Goal: Browse casually

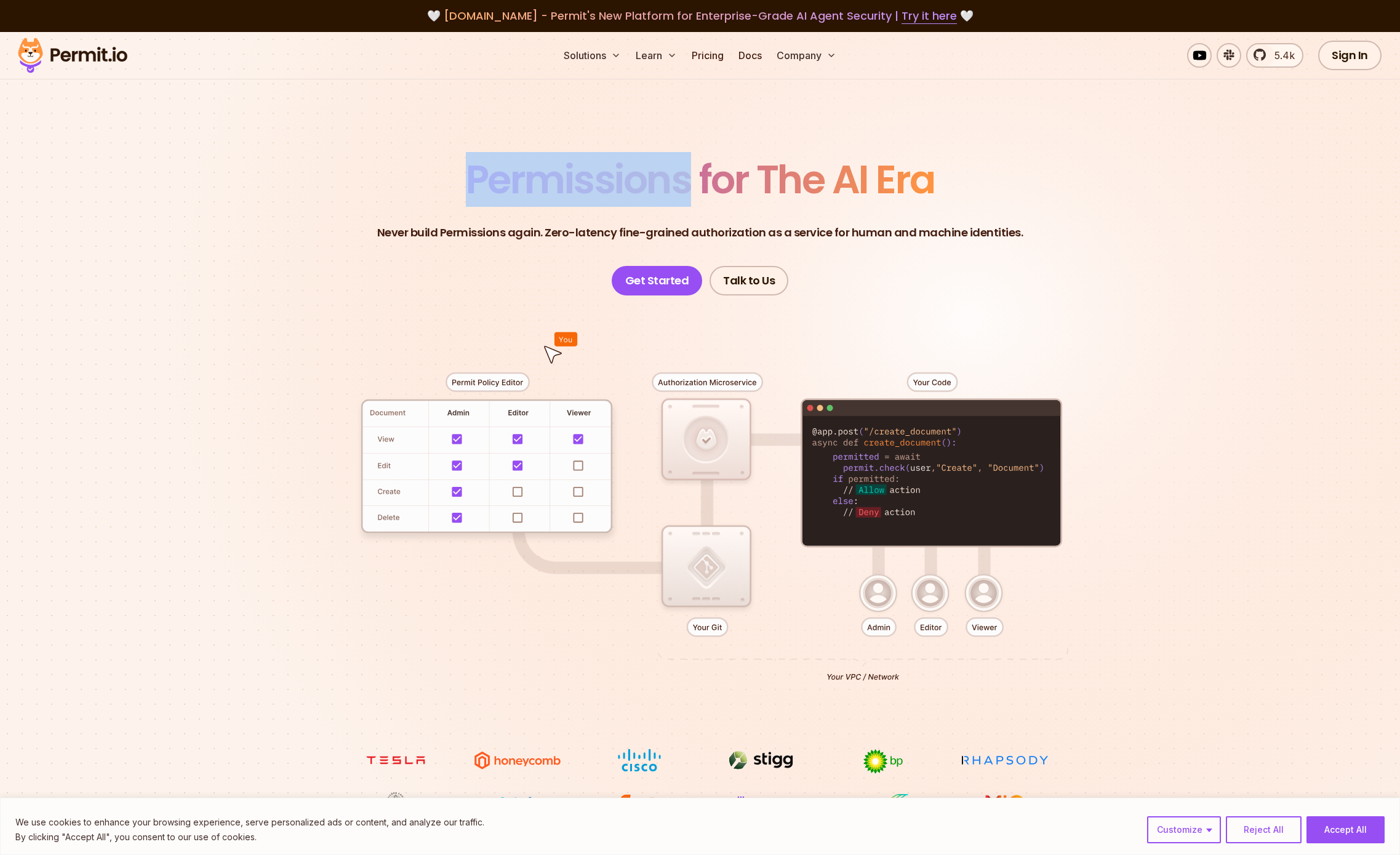
drag, startPoint x: 468, startPoint y: 186, endPoint x: 1060, endPoint y: 178, distance: 592.1
click at [1060, 178] on header "Permissions for The AI Era Never build Permissions again. Zero-latency fine-gra…" at bounding box center [701, 228] width 862 height 135
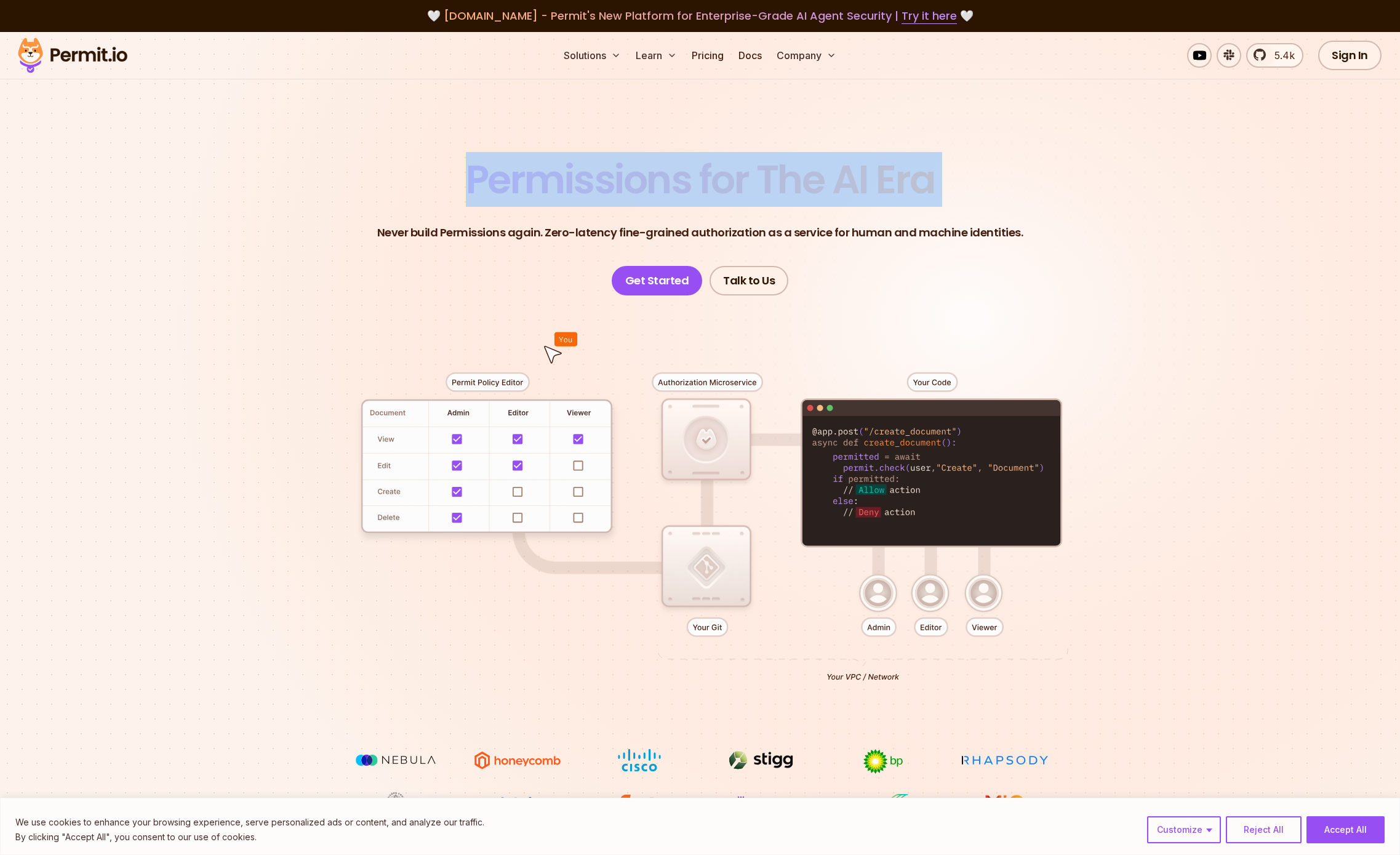
click at [1060, 178] on header "Permissions for The AI Era Never build Permissions again. Zero-latency fine-gra…" at bounding box center [701, 228] width 862 height 135
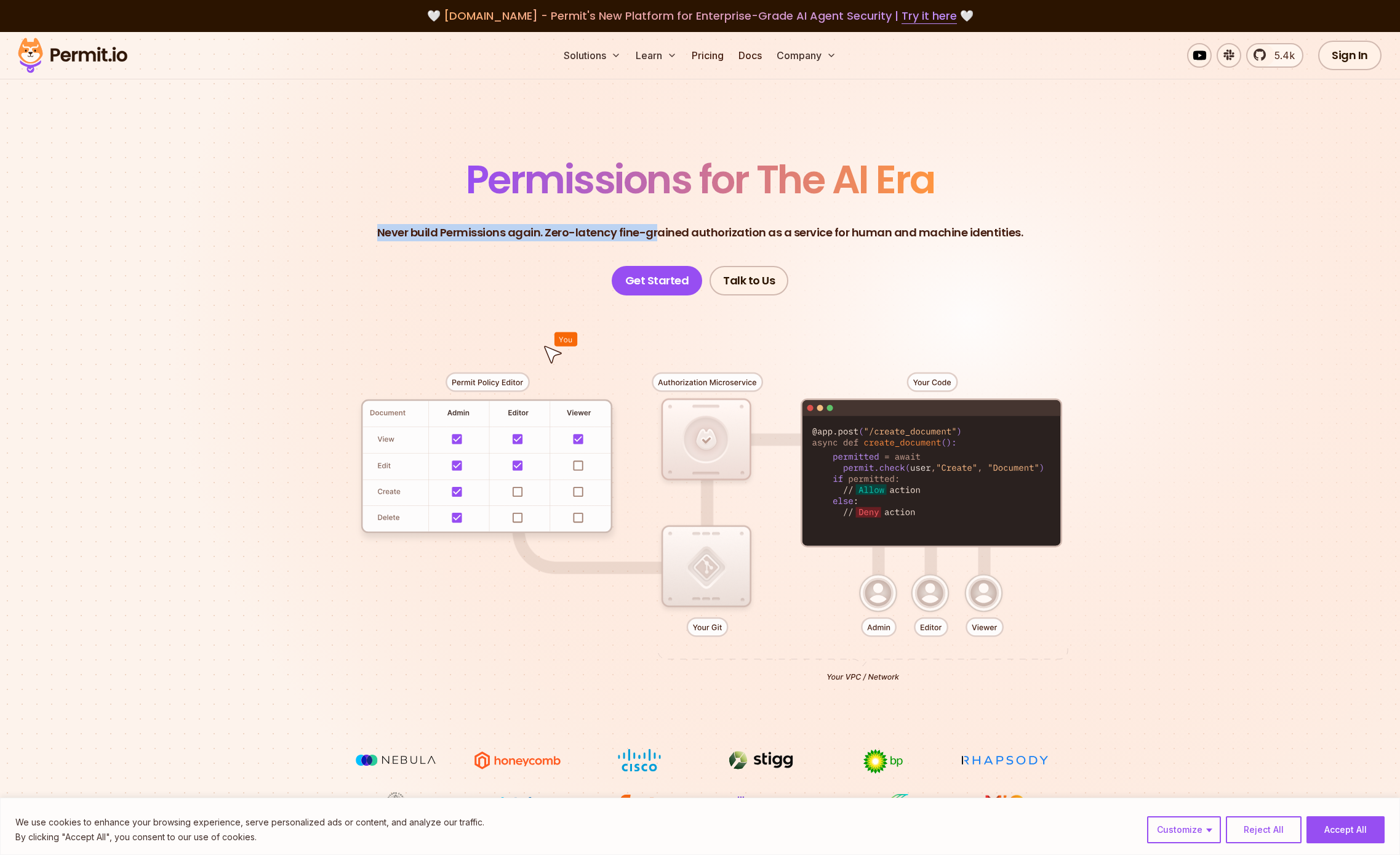
drag, startPoint x: 363, startPoint y: 238, endPoint x: 785, endPoint y: 234, distance: 422.0
click at [785, 234] on header "Permissions for The AI Era Never build Permissions again. Zero-latency fine-gra…" at bounding box center [701, 228] width 862 height 135
click at [785, 234] on p "Never build Permissions again. Zero-latency fine-grained authorization as a ser…" at bounding box center [701, 233] width 647 height 17
drag, startPoint x: 650, startPoint y: 234, endPoint x: 951, endPoint y: 234, distance: 301.0
click at [939, 233] on p "Never build Permissions again. Zero-latency fine-grained authorization as a ser…" at bounding box center [701, 233] width 647 height 17
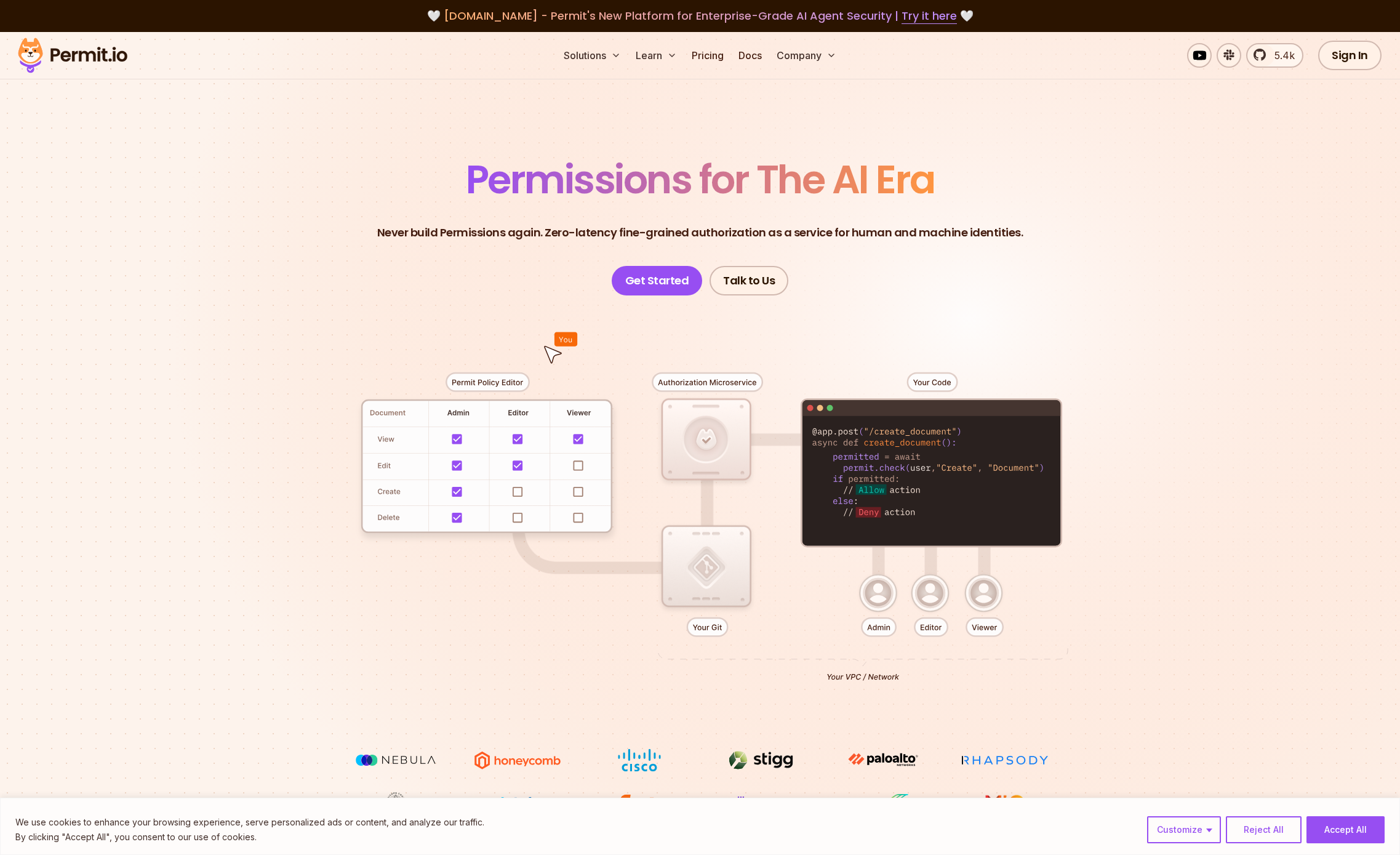
click at [951, 234] on p "Never build Permissions again. Zero-latency fine-grained authorization as a ser…" at bounding box center [701, 233] width 647 height 17
drag, startPoint x: 842, startPoint y: 234, endPoint x: 1030, endPoint y: 241, distance: 188.1
click at [1027, 240] on header "Permissions for The AI Era Never build Permissions again. Zero-latency fine-gra…" at bounding box center [701, 228] width 862 height 135
click at [1041, 236] on header "Permissions for The AI Era Never build Permissions again. Zero-latency fine-gra…" at bounding box center [701, 228] width 862 height 135
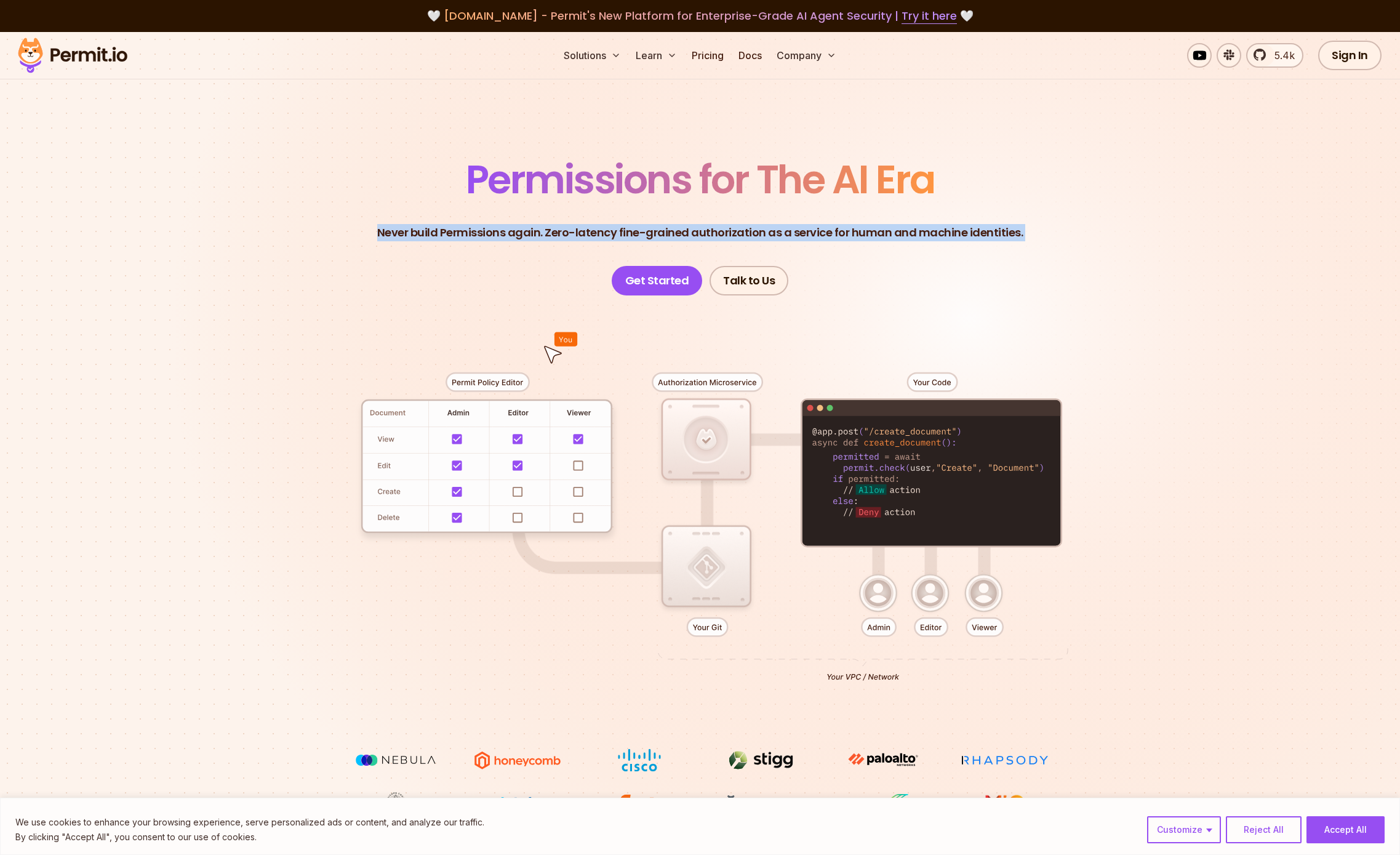
drag, startPoint x: 1041, startPoint y: 236, endPoint x: 613, endPoint y: 221, distance: 428.3
click at [613, 221] on header "Permissions for The AI Era Never build Permissions again. Zero-latency fine-gra…" at bounding box center [701, 228] width 862 height 135
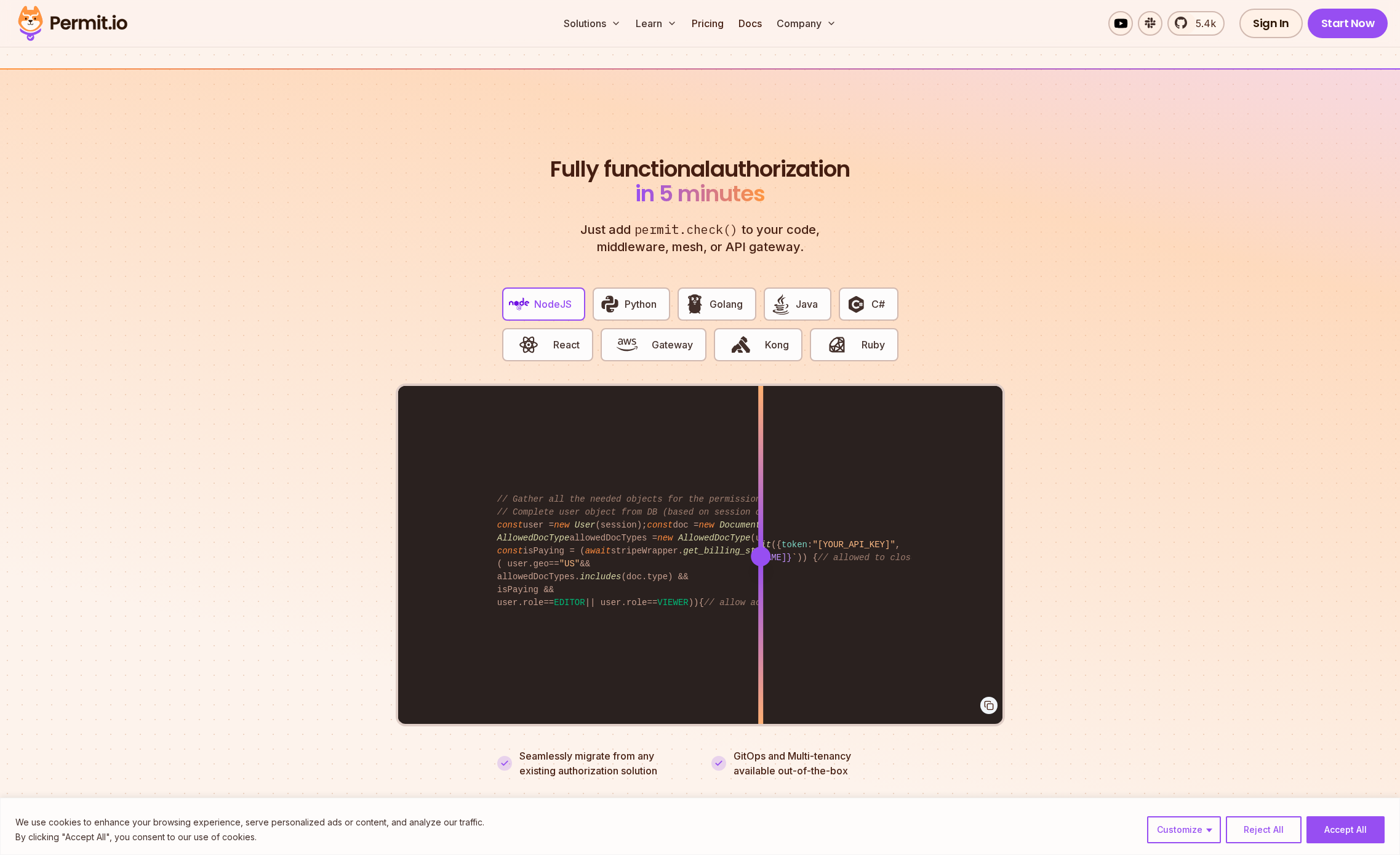
scroll to position [2384, 0]
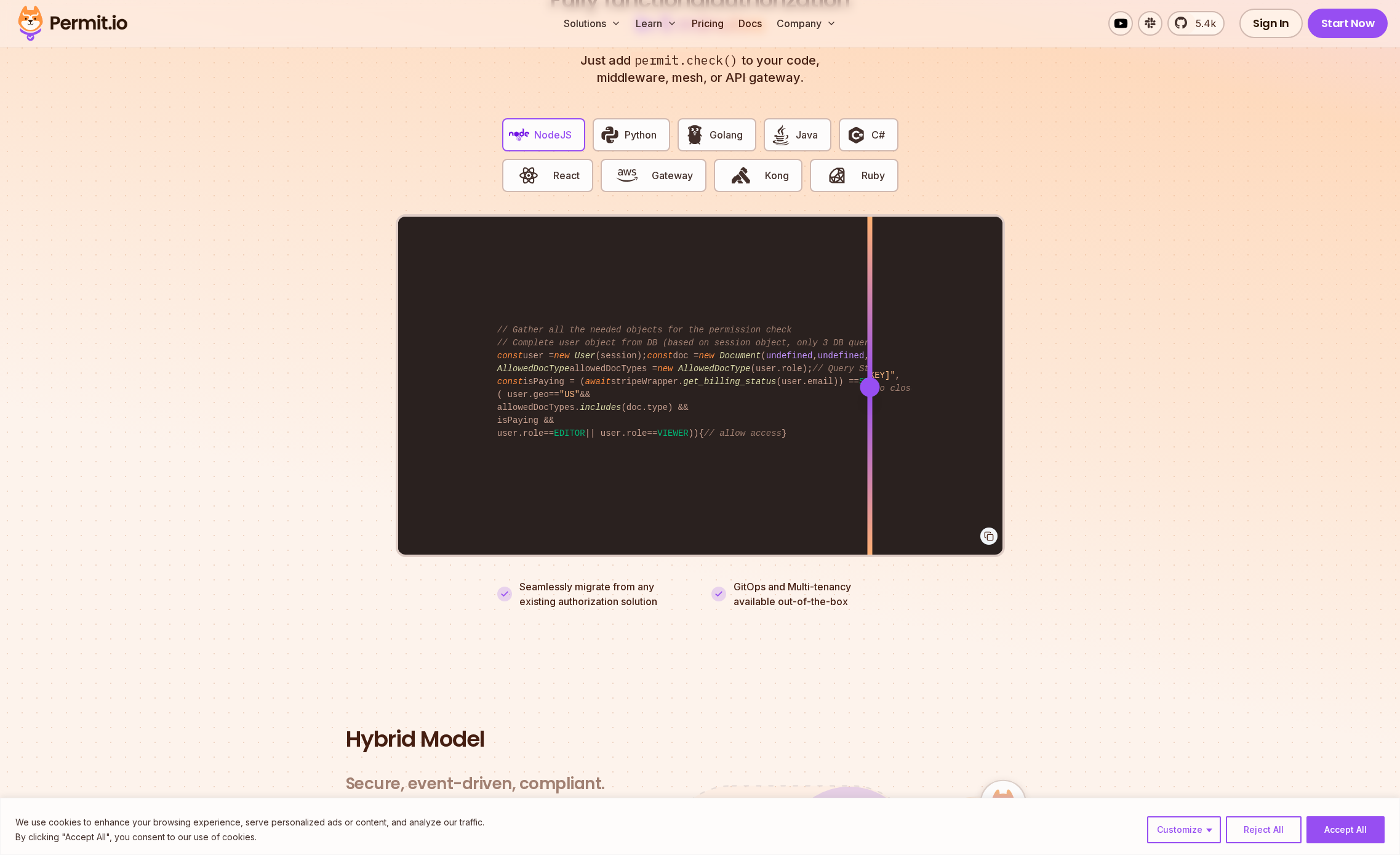
drag, startPoint x: 766, startPoint y: 371, endPoint x: 966, endPoint y: 386, distance: 200.6
click at [872, 386] on div at bounding box center [870, 386] width 5 height 340
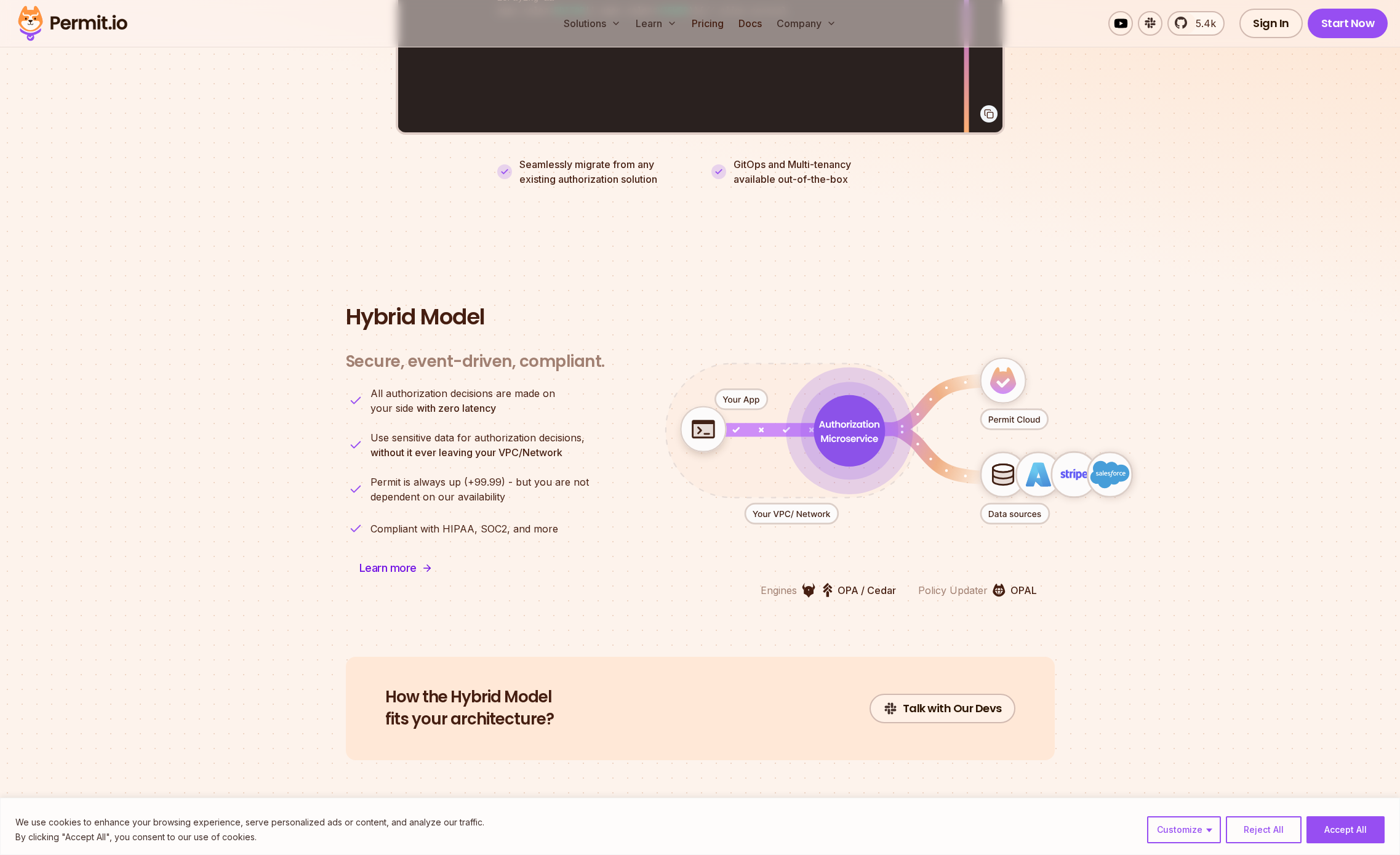
scroll to position [3013, 0]
